Goal: Task Accomplishment & Management: Manage account settings

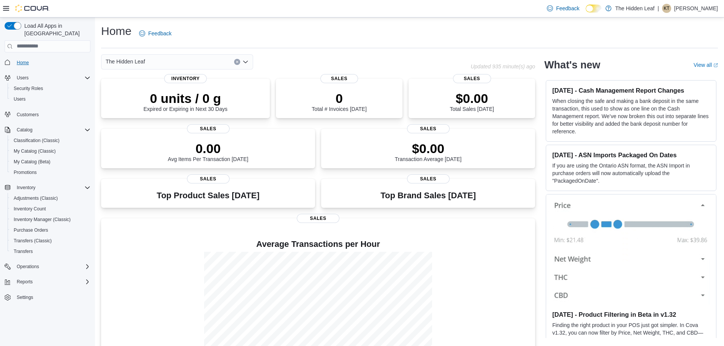
click at [20, 58] on span "Home" at bounding box center [23, 62] width 12 height 9
click at [695, 8] on p "[PERSON_NAME]" at bounding box center [697, 8] width 44 height 9
click at [678, 78] on button "Sign Out" at bounding box center [680, 74] width 70 height 12
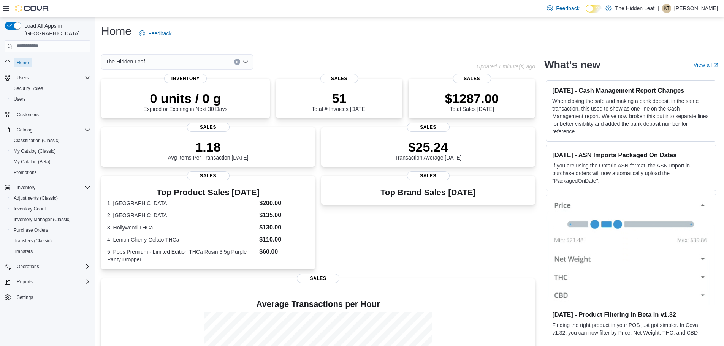
click at [21, 60] on span "Home" at bounding box center [23, 63] width 12 height 6
click at [97, 118] on div "Home Feedback The Hidden Leaf Updated 1 minute(s) ago 0 units / 0 g Expired or …" at bounding box center [409, 227] width 629 height 421
click at [34, 148] on span "My Catalog (Classic)" at bounding box center [35, 151] width 42 height 6
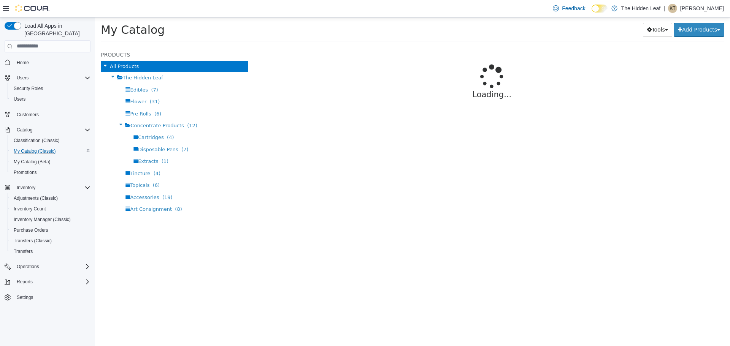
select select "**********"
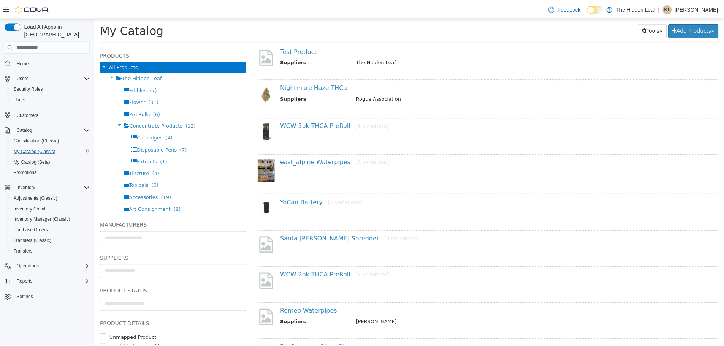
scroll to position [380, 0]
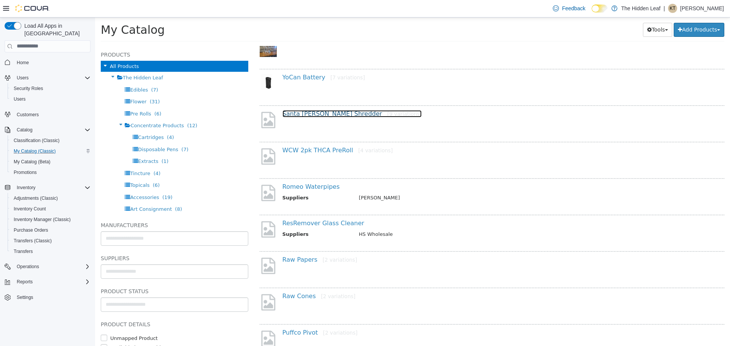
click at [291, 114] on link "Santa [PERSON_NAME] Shredder [9 variations]" at bounding box center [353, 113] width 140 height 7
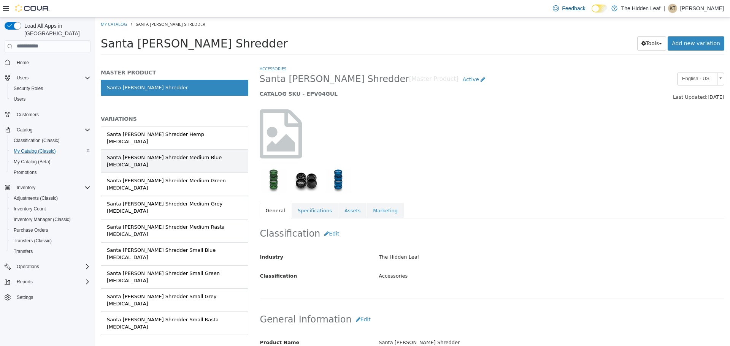
click at [198, 154] on div "Santa [PERSON_NAME] Shredder Medium Blue [MEDICAL_DATA]" at bounding box center [174, 161] width 135 height 15
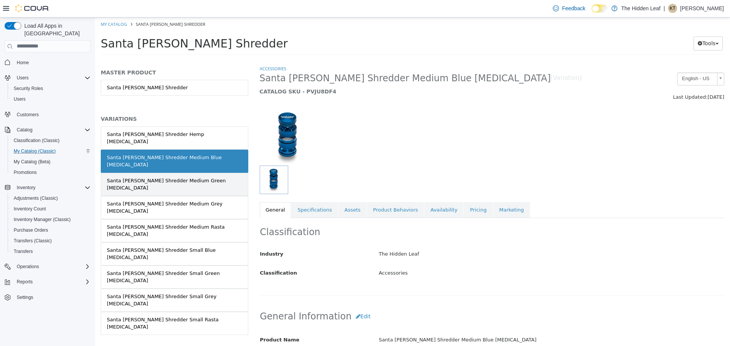
click at [190, 177] on div "Santa [PERSON_NAME] Shredder Medium Green [MEDICAL_DATA]" at bounding box center [174, 184] width 135 height 15
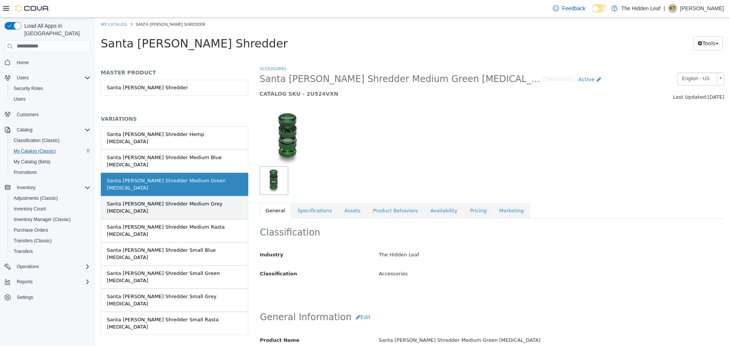
click at [190, 200] on div "Santa [PERSON_NAME] Shredder Medium Grey [MEDICAL_DATA]" at bounding box center [174, 207] width 135 height 15
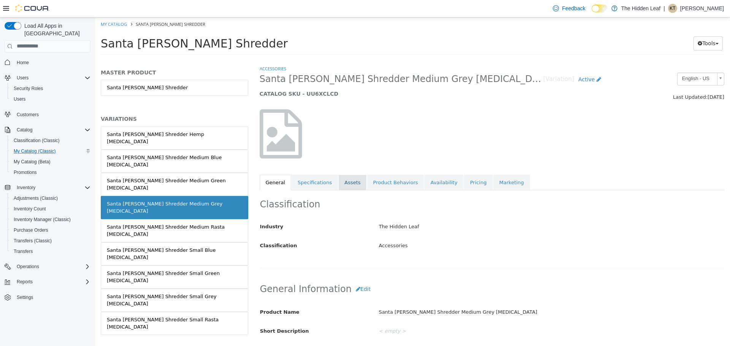
click at [340, 182] on link "Assets" at bounding box center [352, 183] width 28 height 16
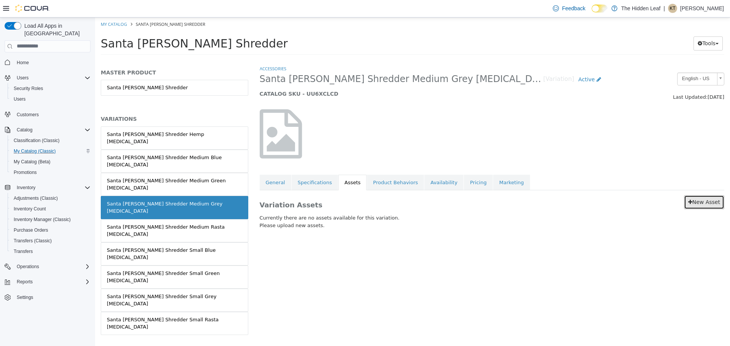
click at [702, 201] on link "New Asset" at bounding box center [704, 202] width 40 height 14
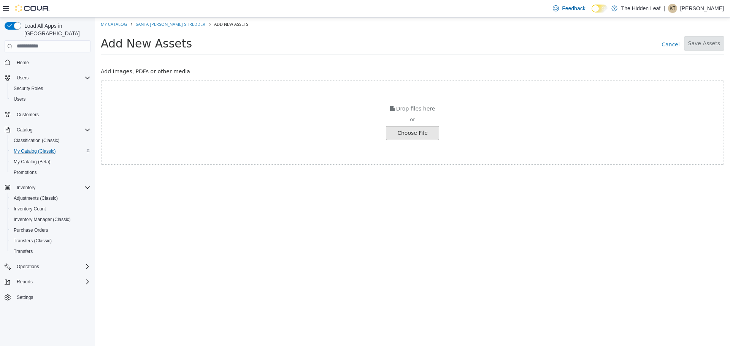
click at [404, 134] on input "file" at bounding box center [14, 132] width 849 height 13
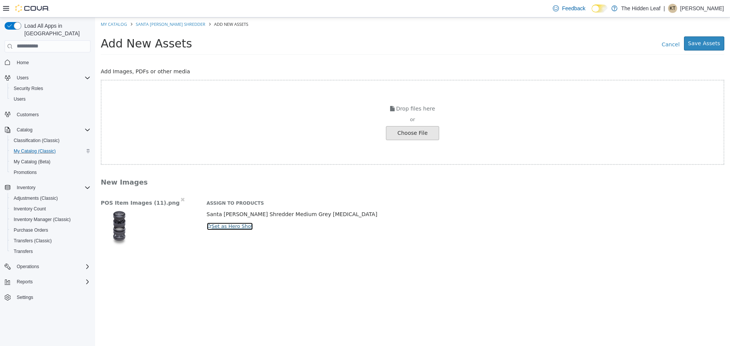
click at [237, 229] on button "Set as Hero Shot" at bounding box center [229, 226] width 47 height 8
click at [711, 43] on button "Save Assets" at bounding box center [704, 43] width 40 height 14
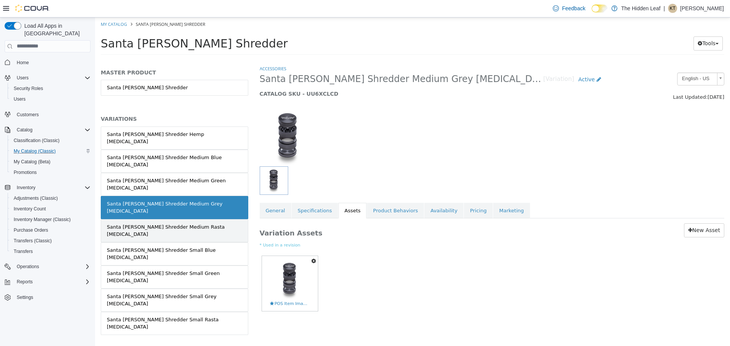
click at [181, 223] on div "Santa [PERSON_NAME] Shredder Medium Rasta [MEDICAL_DATA]" at bounding box center [174, 230] width 135 height 15
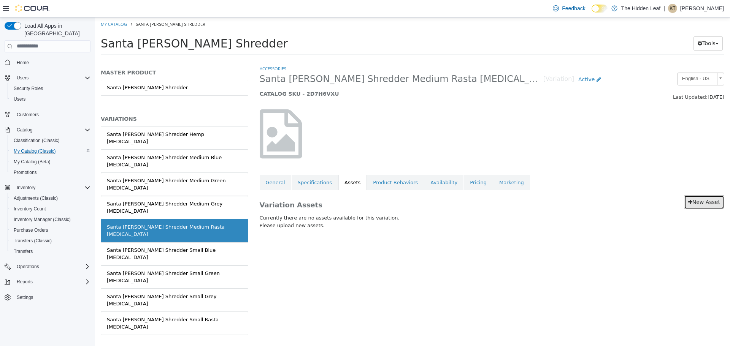
click at [710, 200] on link "New Asset" at bounding box center [704, 202] width 40 height 14
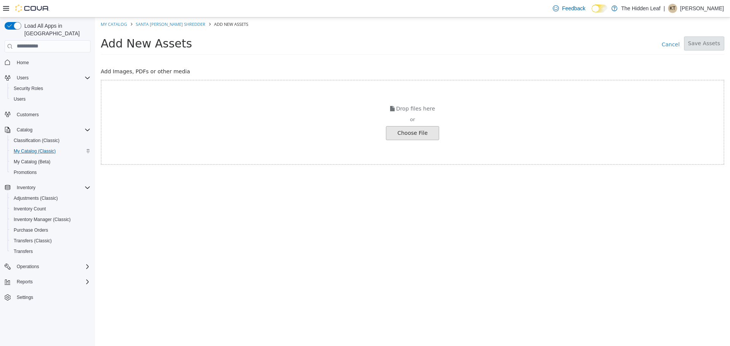
click at [415, 130] on input "file" at bounding box center [14, 132] width 849 height 13
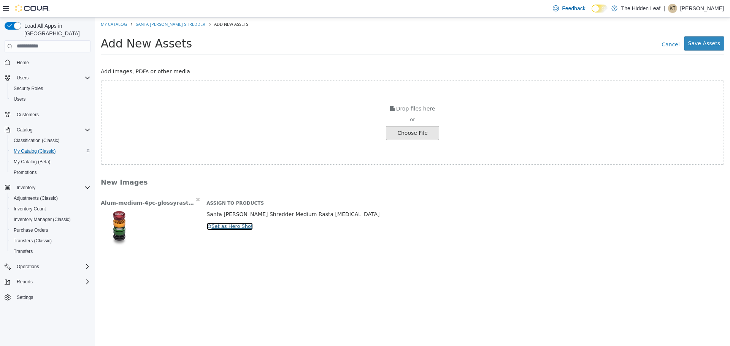
click at [221, 226] on button "Set as Hero Shot" at bounding box center [229, 226] width 47 height 8
click at [718, 43] on button "Save Assets" at bounding box center [704, 43] width 40 height 14
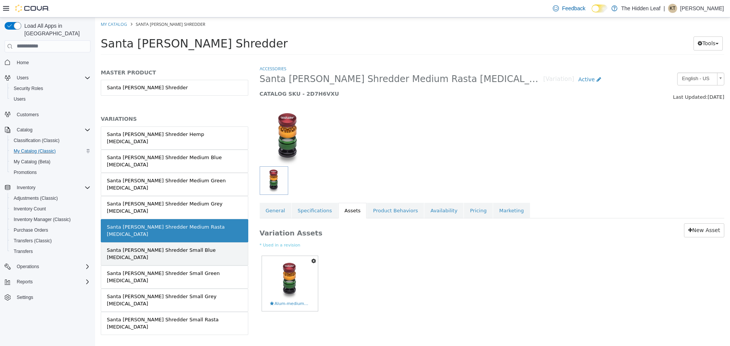
click at [150, 246] on div "Santa [PERSON_NAME] Shredder Small Blue [MEDICAL_DATA]" at bounding box center [174, 253] width 135 height 15
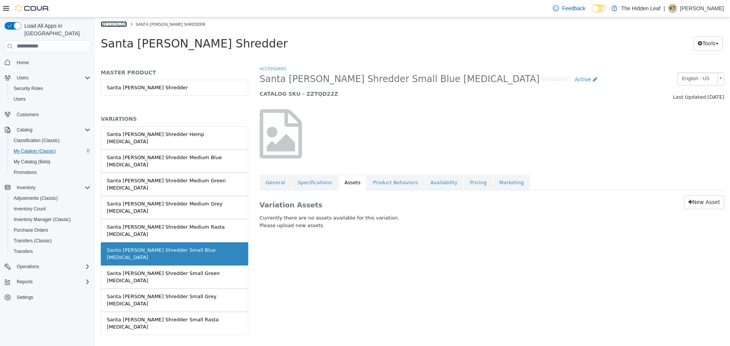
click at [116, 22] on link "My Catalog" at bounding box center [114, 24] width 26 height 6
select select "**********"
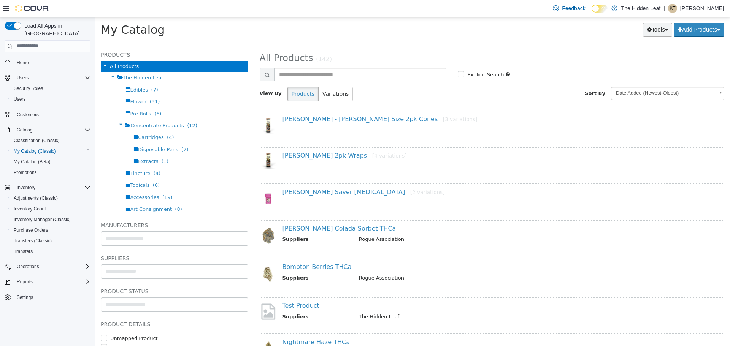
click at [666, 32] on button "Tools" at bounding box center [657, 29] width 29 height 14
click at [630, 76] on link "Export" at bounding box center [635, 75] width 71 height 10
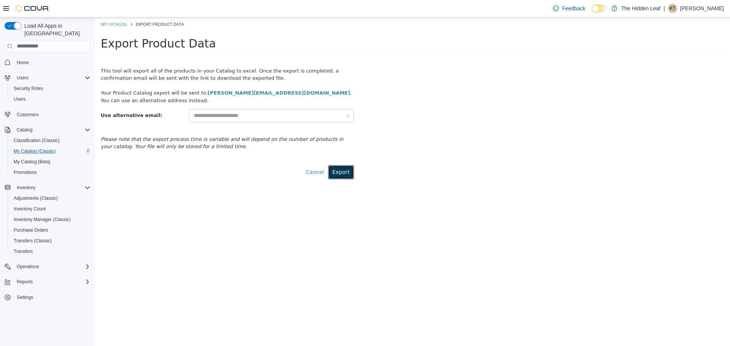
click at [344, 175] on button "Export" at bounding box center [341, 172] width 26 height 14
select select "**********"
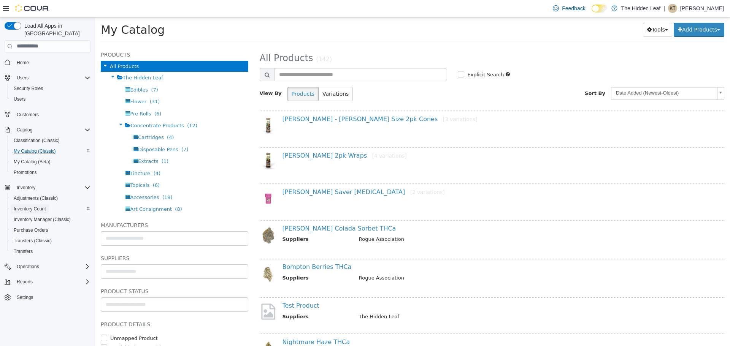
click at [46, 205] on link "Inventory Count" at bounding box center [30, 209] width 38 height 9
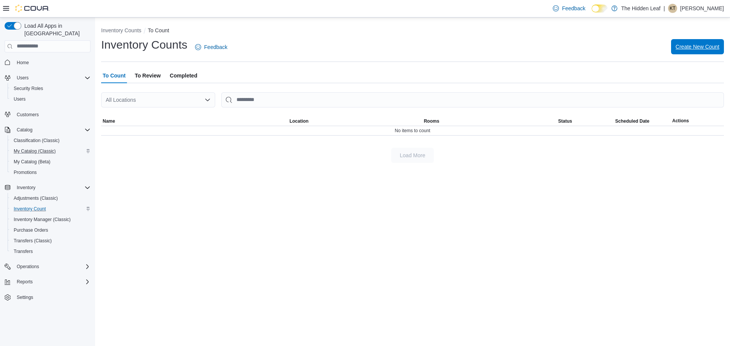
click at [696, 46] on span "Create New Count" at bounding box center [698, 47] width 44 height 8
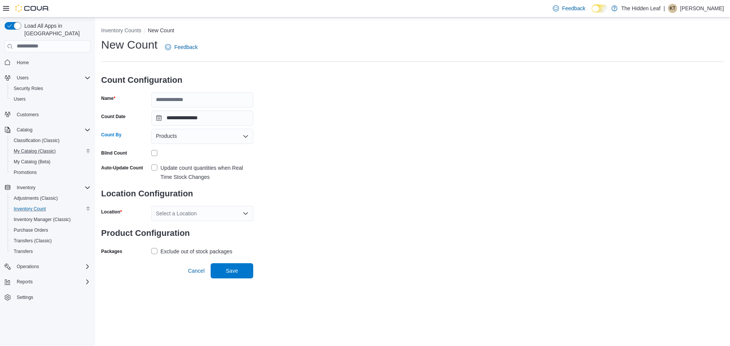
click at [246, 137] on icon "Open list of options" at bounding box center [245, 136] width 5 height 2
click at [246, 137] on icon "Close list of options" at bounding box center [245, 136] width 5 height 2
click at [244, 274] on span "Save" at bounding box center [231, 270] width 33 height 15
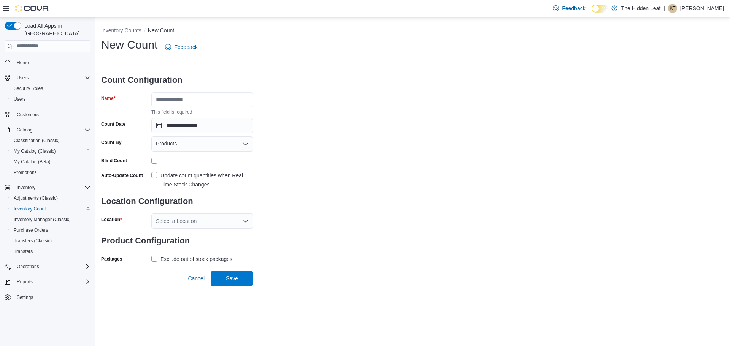
click at [186, 99] on input "Name" at bounding box center [202, 99] width 102 height 15
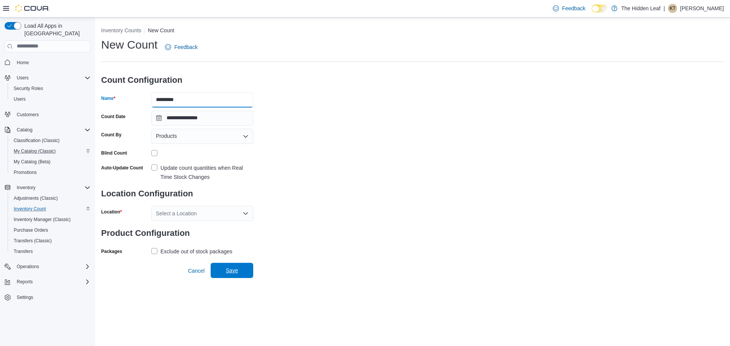
type input "*********"
click at [229, 273] on span "Save" at bounding box center [232, 271] width 12 height 8
click at [247, 213] on icon "Open list of options" at bounding box center [245, 213] width 5 height 2
click at [213, 240] on div "Hidden Leaf" at bounding box center [207, 238] width 84 height 8
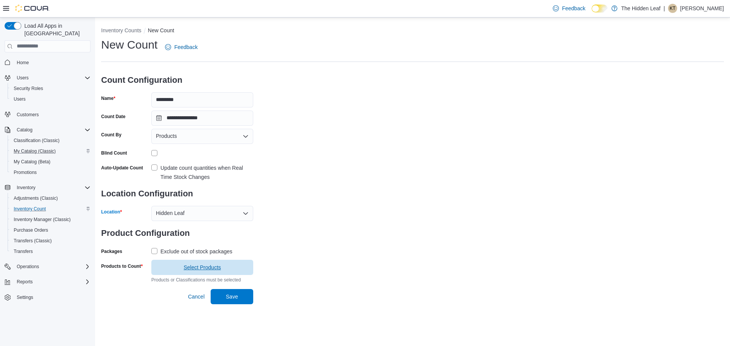
click at [235, 269] on span "Select Products" at bounding box center [202, 267] width 93 height 15
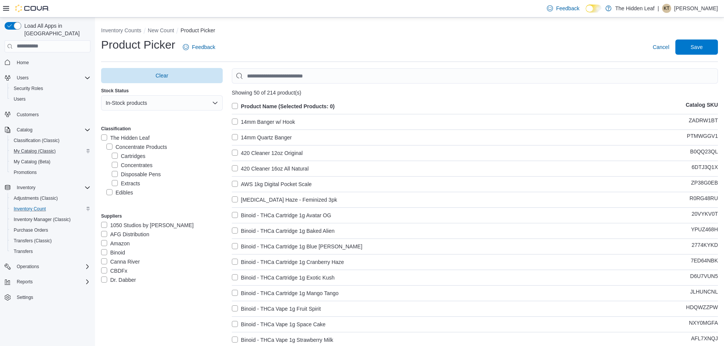
drag, startPoint x: 466, startPoint y: 58, endPoint x: 659, endPoint y: 56, distance: 193.6
click at [277, 118] on label "14mm Banger w/ Hook" at bounding box center [263, 122] width 63 height 9
click at [273, 123] on label "14mm Banger w/ Hook" at bounding box center [263, 122] width 63 height 9
click at [235, 105] on label "Product Name (Selected Products: 0)" at bounding box center [283, 106] width 103 height 9
click at [714, 51] on span "Save" at bounding box center [696, 46] width 33 height 15
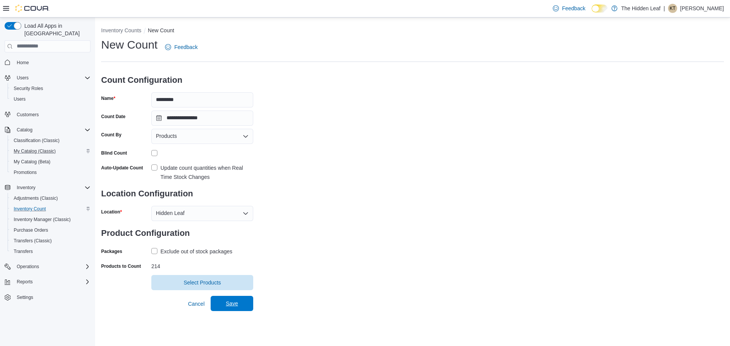
click at [247, 303] on span "Save" at bounding box center [231, 303] width 33 height 15
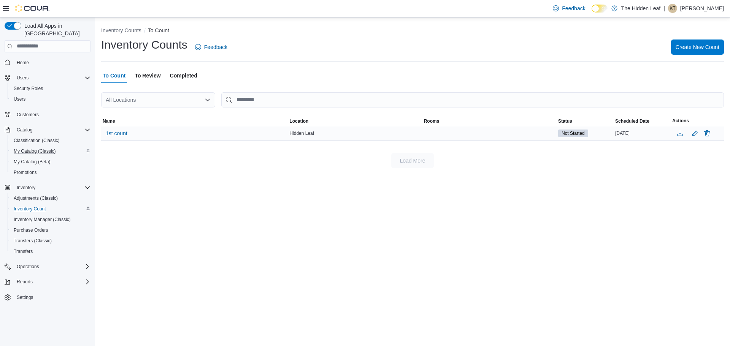
click at [591, 130] on div "Not Started" at bounding box center [585, 133] width 57 height 11
click at [560, 127] on td "Not Started" at bounding box center [585, 133] width 57 height 15
drag, startPoint x: 576, startPoint y: 141, endPoint x: 573, endPoint y: 132, distance: 9.0
click at [576, 140] on div "Inventory Counts To Count Inventory Counts Feedback Create New Count To Count T…" at bounding box center [412, 95] width 635 height 157
click at [573, 132] on span "Not Started" at bounding box center [573, 133] width 23 height 7
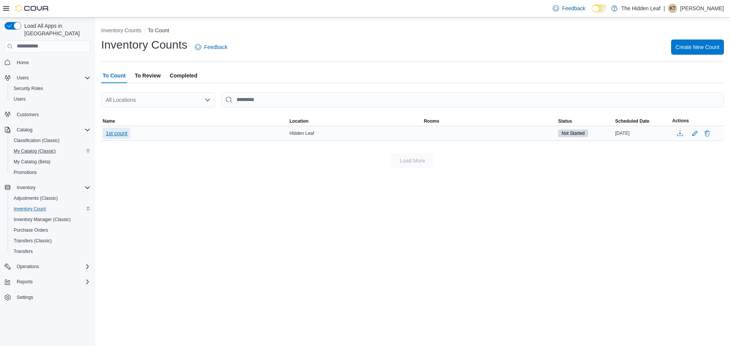
click at [119, 130] on span "1st count" at bounding box center [117, 134] width 22 height 8
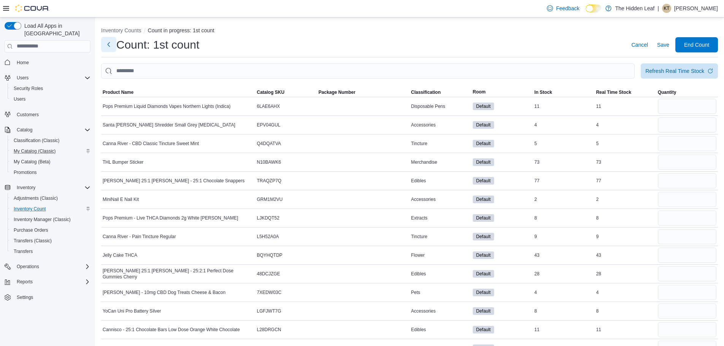
click at [110, 48] on button "Next" at bounding box center [108, 44] width 15 height 15
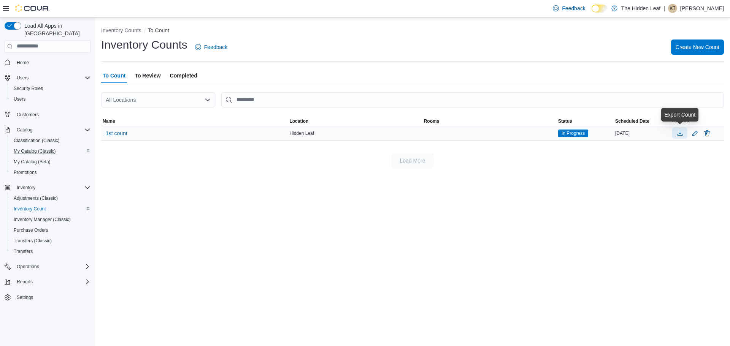
click at [684, 134] on button "button" at bounding box center [679, 132] width 15 height 11
click at [351, 210] on div "Inventory Counts To Count Inventory Counts Feedback Create New Count To Count T…" at bounding box center [412, 181] width 635 height 329
click at [143, 73] on span "To Review" at bounding box center [148, 75] width 26 height 15
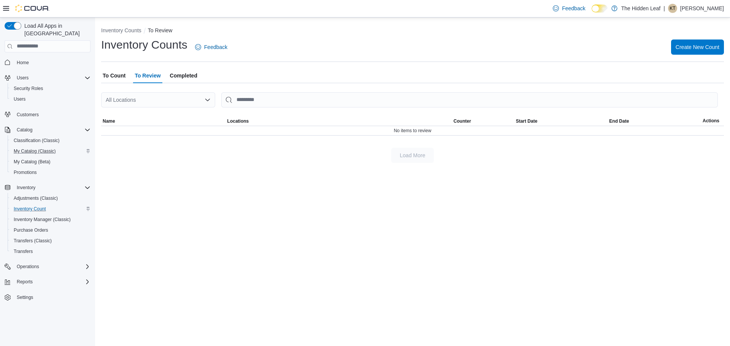
click at [116, 73] on span "To Count" at bounding box center [114, 75] width 23 height 15
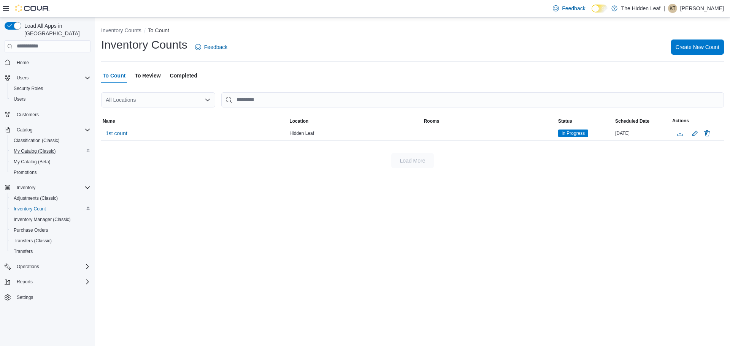
click at [183, 74] on span "Completed" at bounding box center [183, 75] width 27 height 15
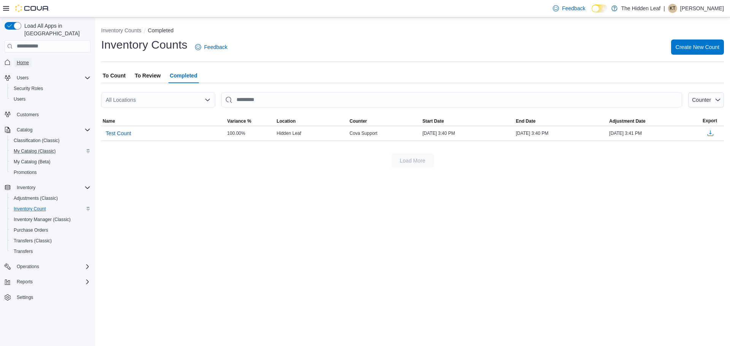
click at [29, 58] on span "Home" at bounding box center [23, 62] width 12 height 9
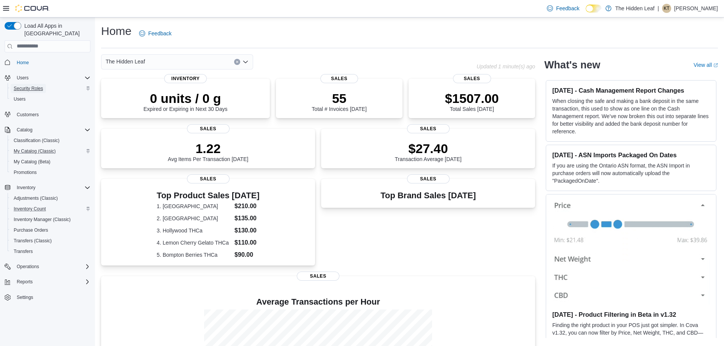
click at [34, 86] on span "Security Roles" at bounding box center [28, 89] width 29 height 6
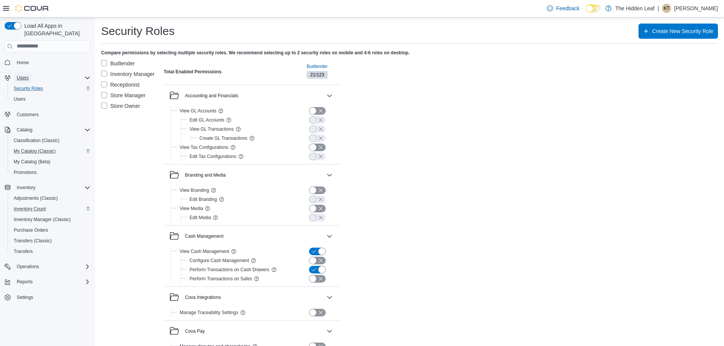
click at [27, 75] on span "Users" at bounding box center [23, 78] width 12 height 6
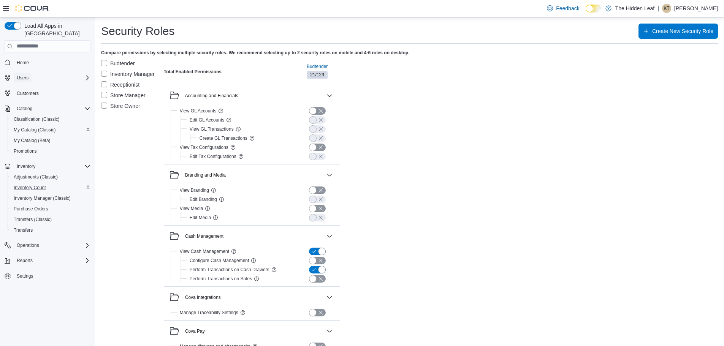
click at [27, 75] on span "Users" at bounding box center [23, 78] width 12 height 6
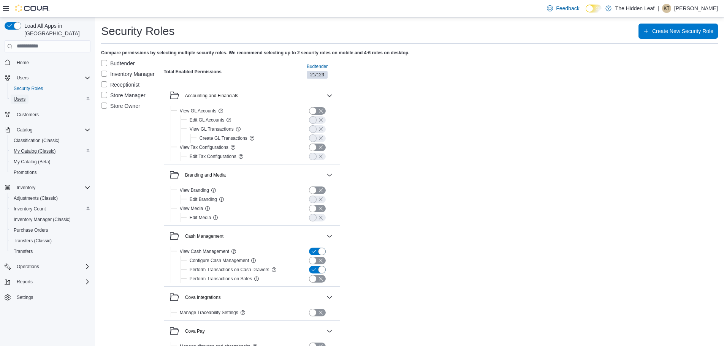
click at [21, 96] on span "Users" at bounding box center [20, 99] width 12 height 6
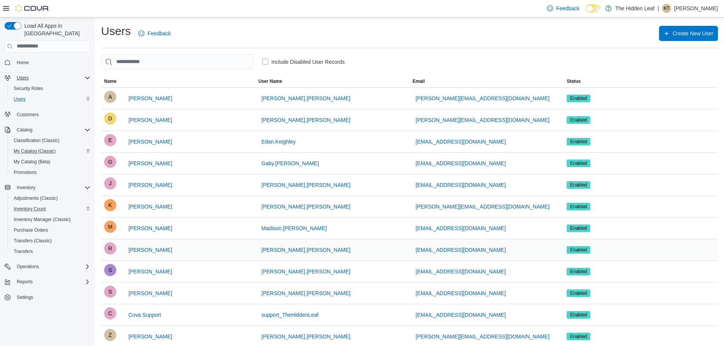
scroll to position [14, 0]
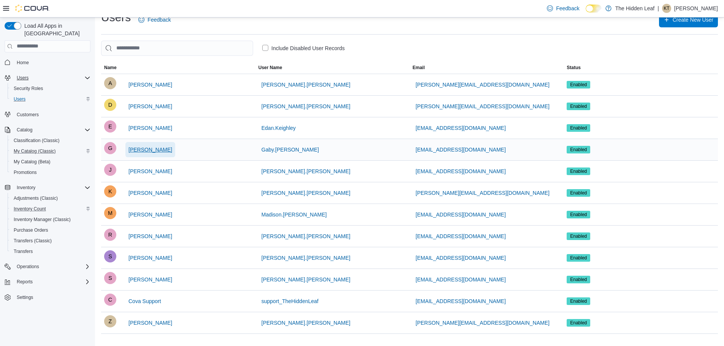
click at [151, 149] on span "[PERSON_NAME]" at bounding box center [151, 150] width 44 height 8
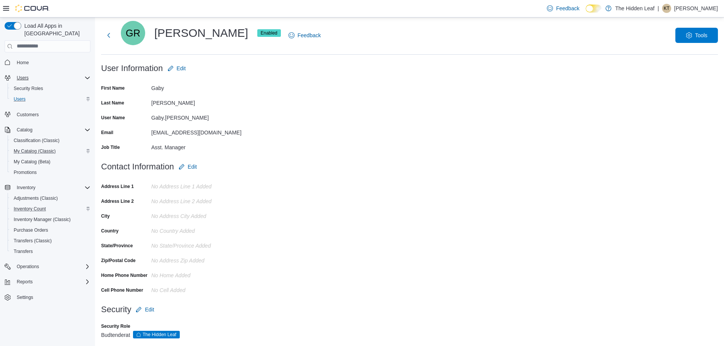
scroll to position [24, 0]
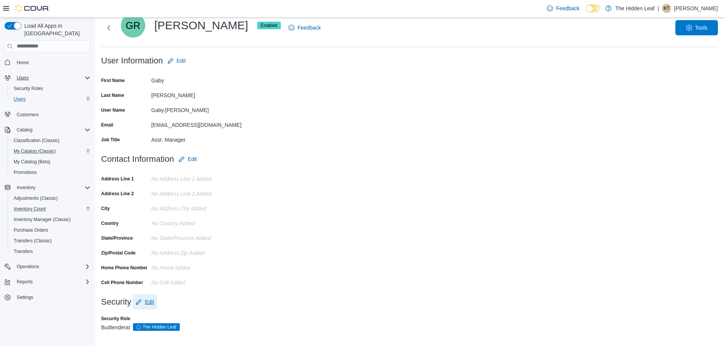
click at [149, 308] on span "Edit" at bounding box center [145, 302] width 18 height 15
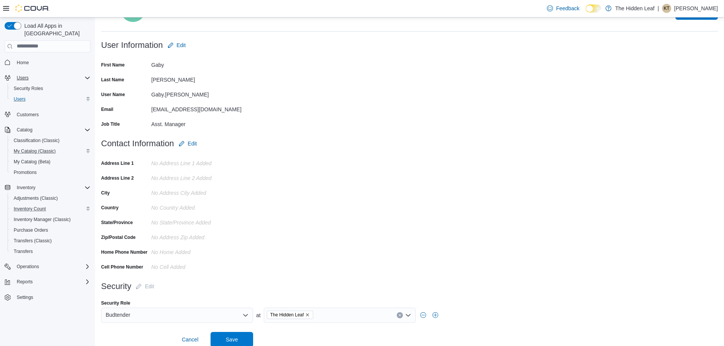
scroll to position [47, 0]
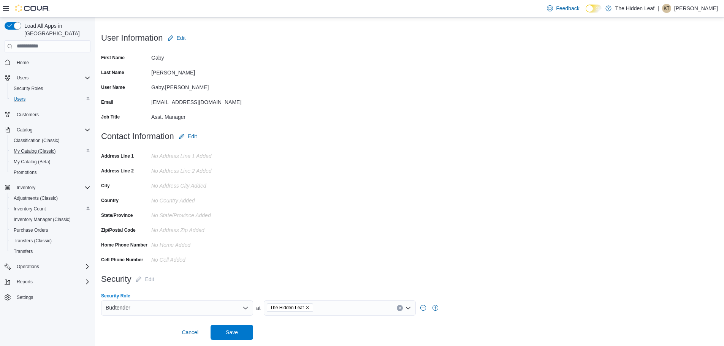
click at [247, 306] on icon "Open list of options" at bounding box center [246, 308] width 6 height 6
click at [160, 259] on span "Inventory Manager" at bounding box center [182, 260] width 134 height 8
click at [241, 337] on span "Save" at bounding box center [231, 332] width 33 height 15
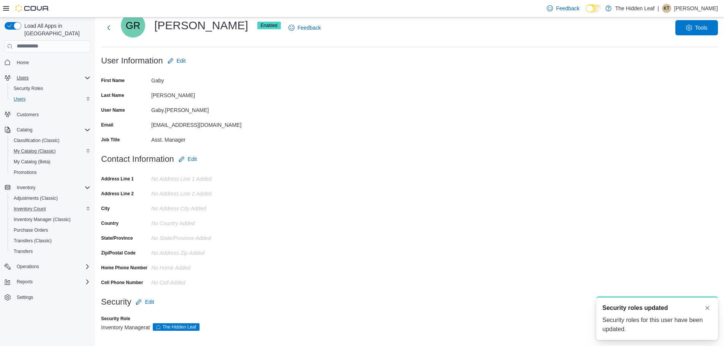
scroll to position [0, 0]
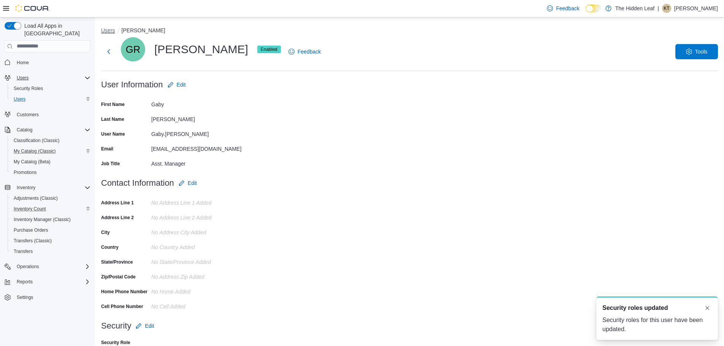
click at [106, 29] on button "Users" at bounding box center [108, 30] width 14 height 6
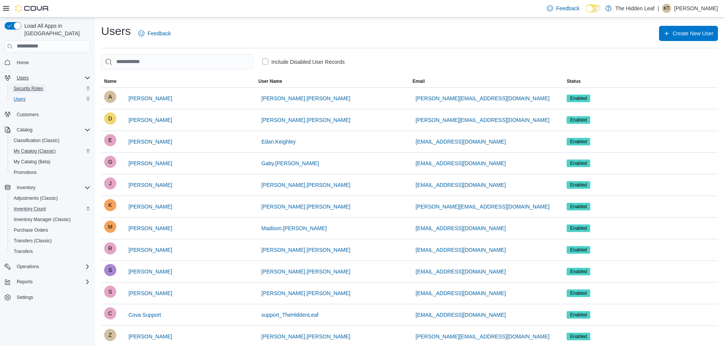
click at [28, 86] on span "Security Roles" at bounding box center [28, 89] width 29 height 6
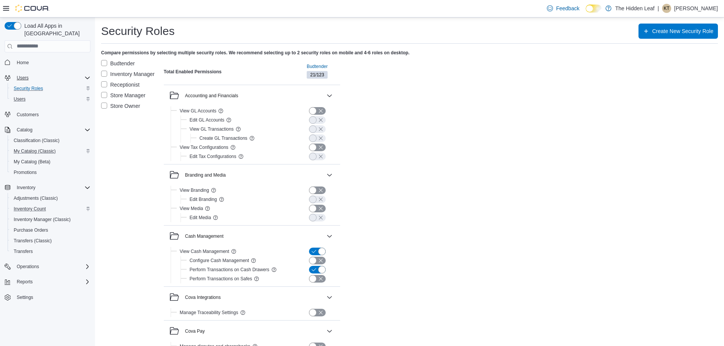
click at [103, 97] on label "Store Manager" at bounding box center [123, 95] width 44 height 9
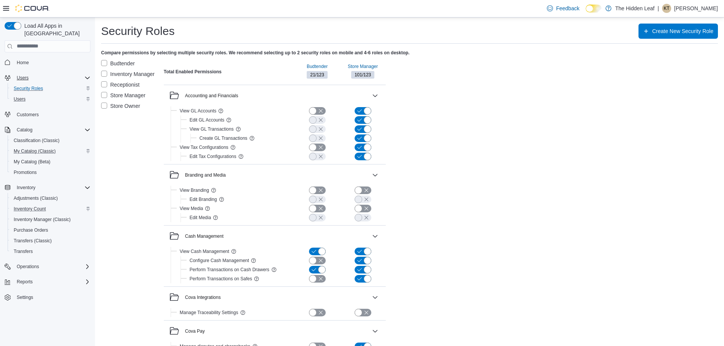
click at [106, 73] on label "Inventory Manager" at bounding box center [128, 74] width 54 height 9
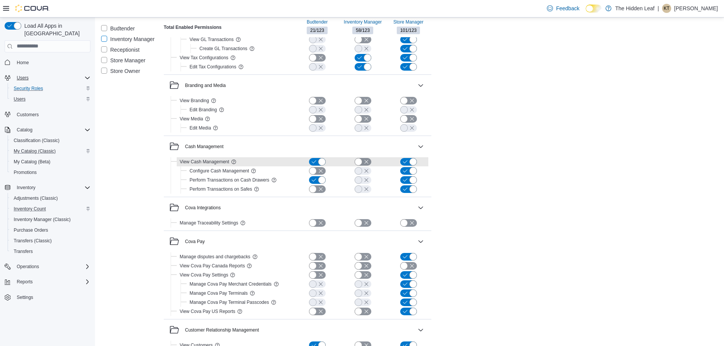
scroll to position [76, 0]
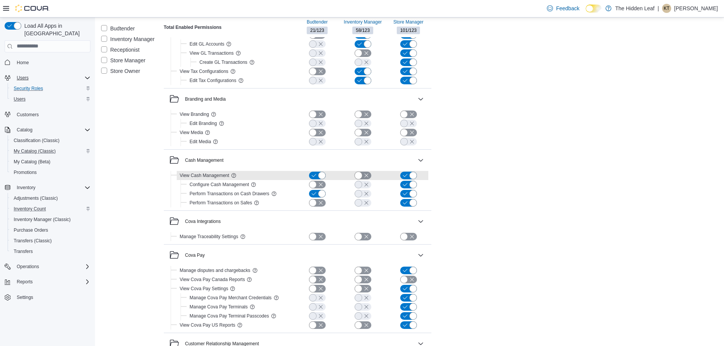
click at [362, 176] on button "button" at bounding box center [363, 176] width 17 height 8
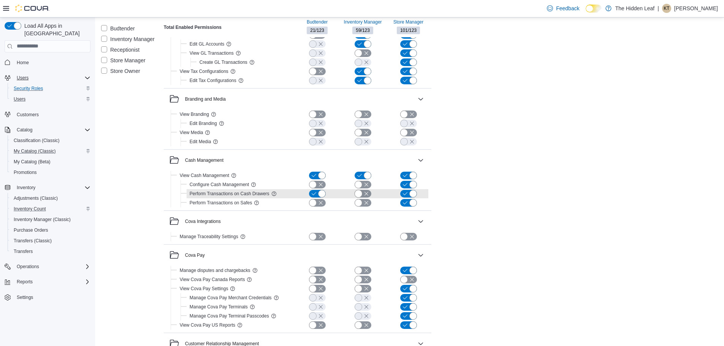
click at [366, 194] on button "button" at bounding box center [363, 194] width 17 height 8
click at [366, 186] on button "button" at bounding box center [363, 185] width 17 height 8
click at [359, 204] on button "button" at bounding box center [363, 203] width 17 height 8
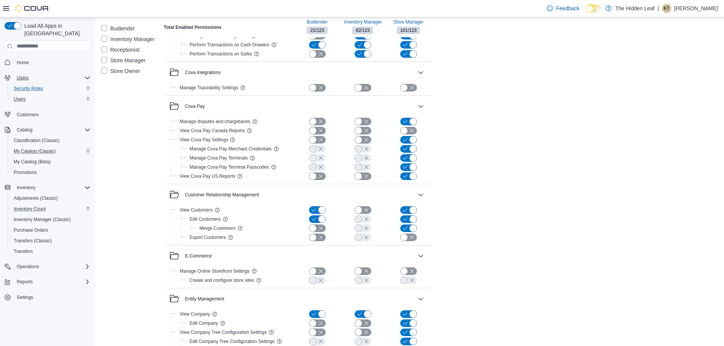
scroll to position [228, 0]
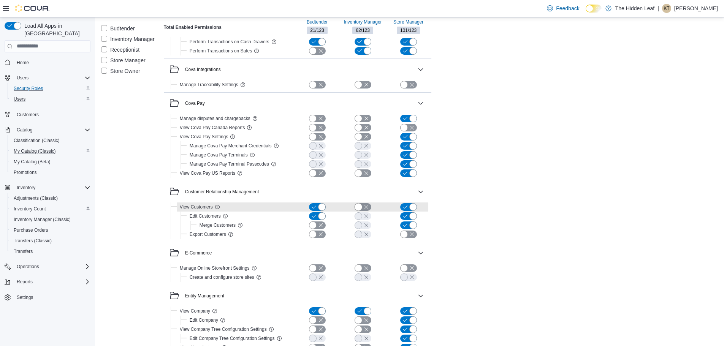
click at [364, 208] on button "button" at bounding box center [363, 207] width 17 height 8
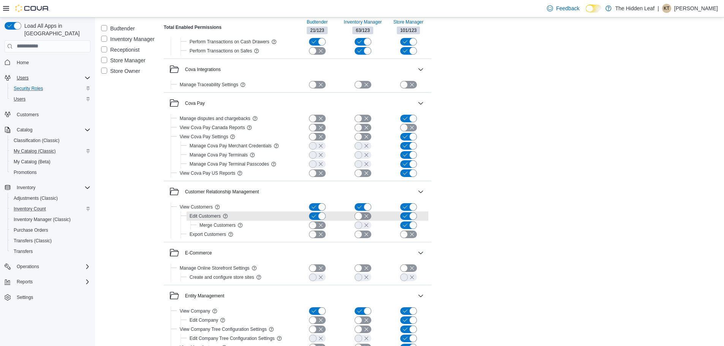
click at [364, 215] on button "button" at bounding box center [363, 217] width 17 height 8
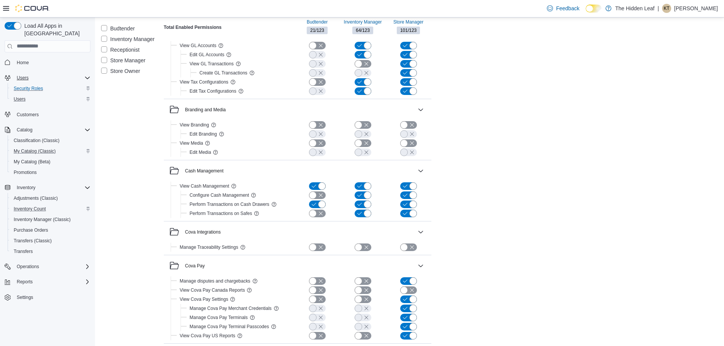
scroll to position [0, 0]
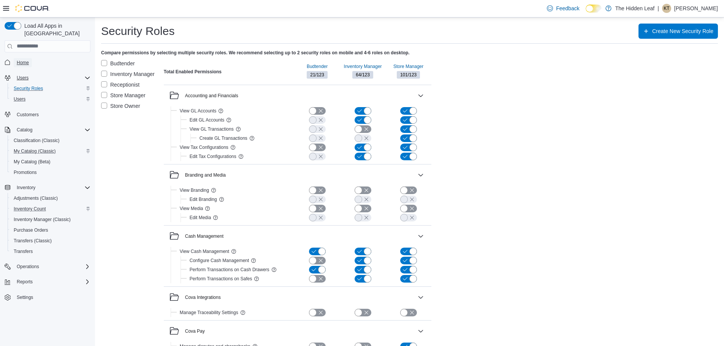
click at [24, 60] on span "Home" at bounding box center [23, 63] width 12 height 6
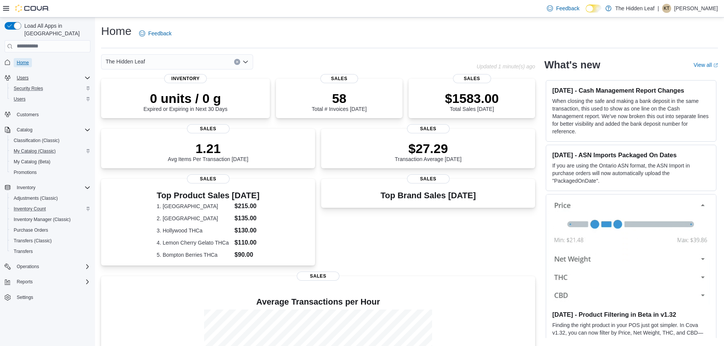
click at [31, 58] on link "Home" at bounding box center [23, 62] width 18 height 9
